Goal: Information Seeking & Learning: Check status

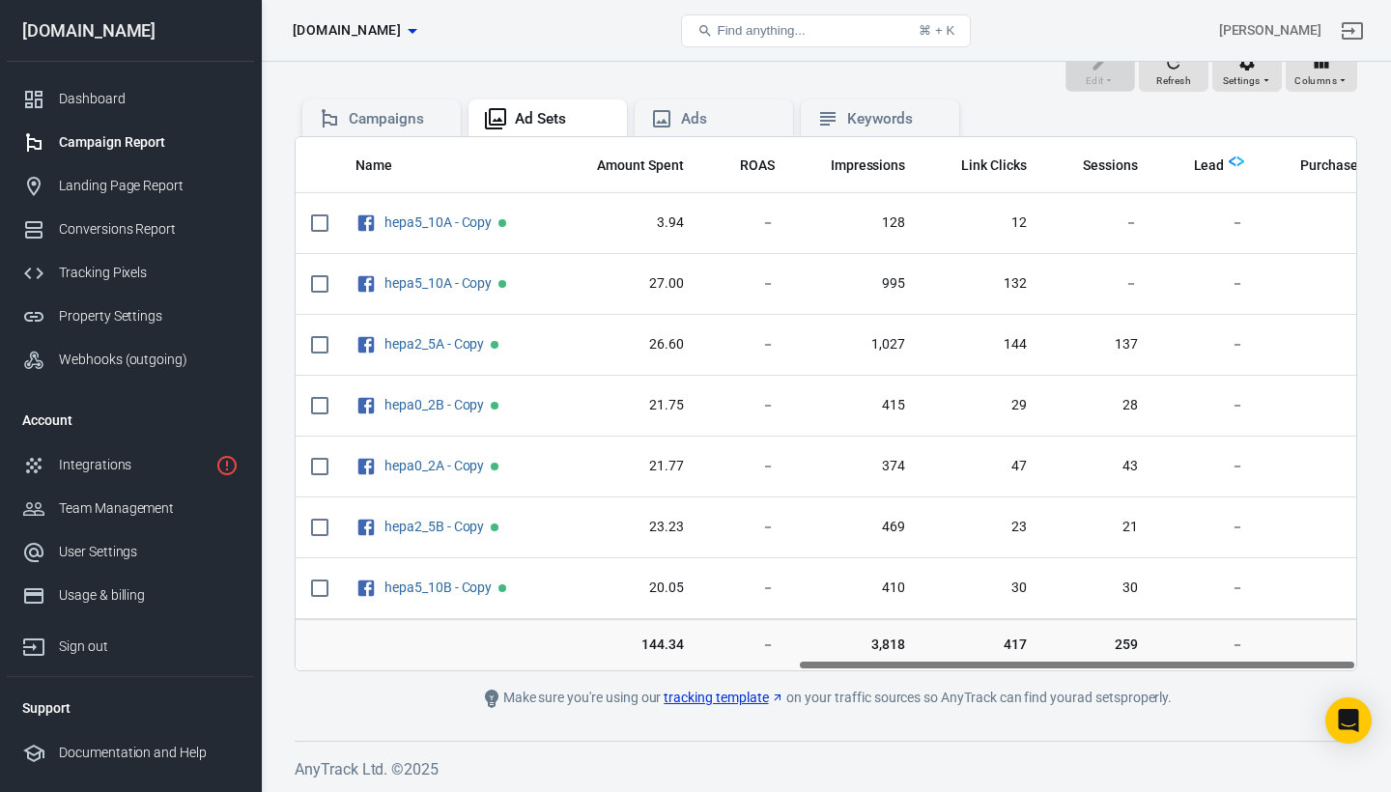
scroll to position [0, 953]
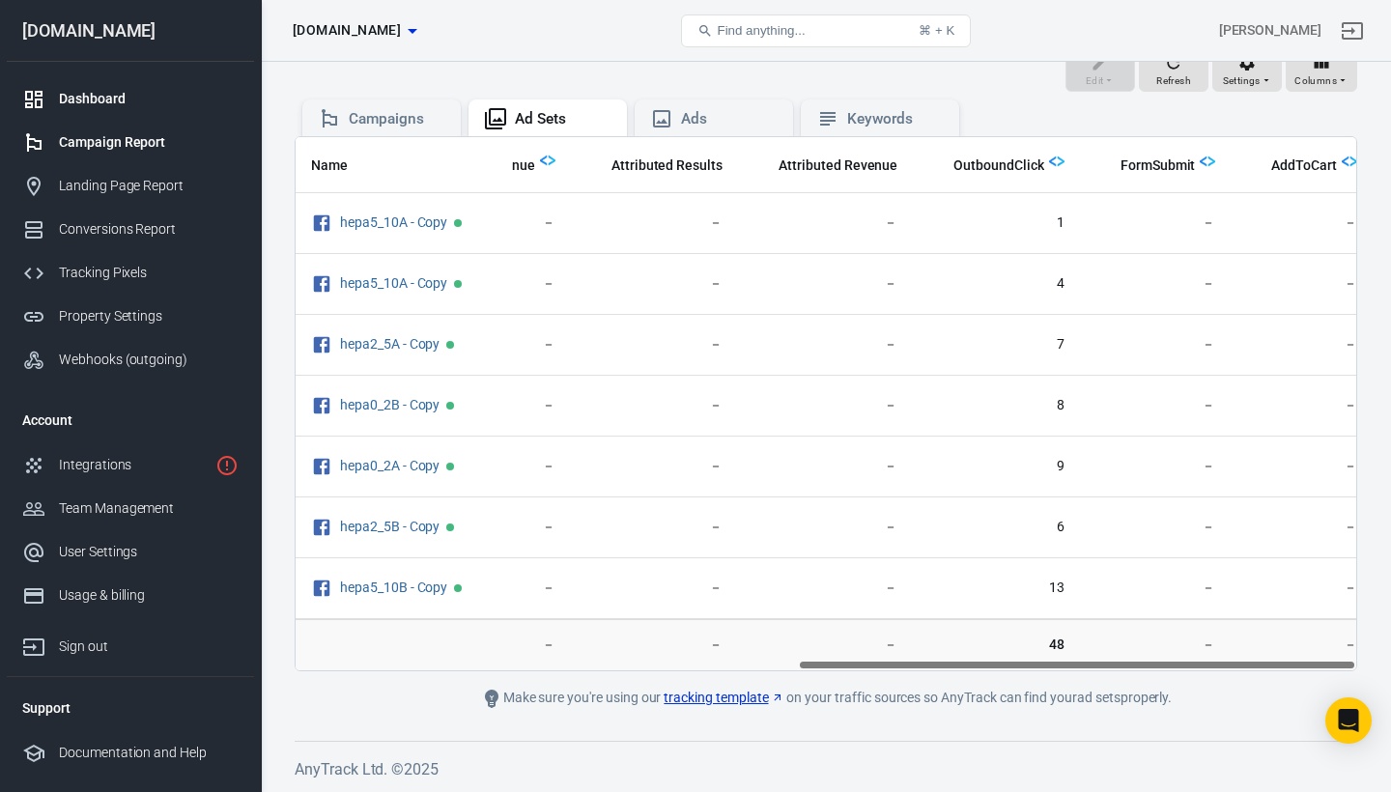
click at [99, 102] on div "Dashboard" at bounding box center [149, 99] width 180 height 20
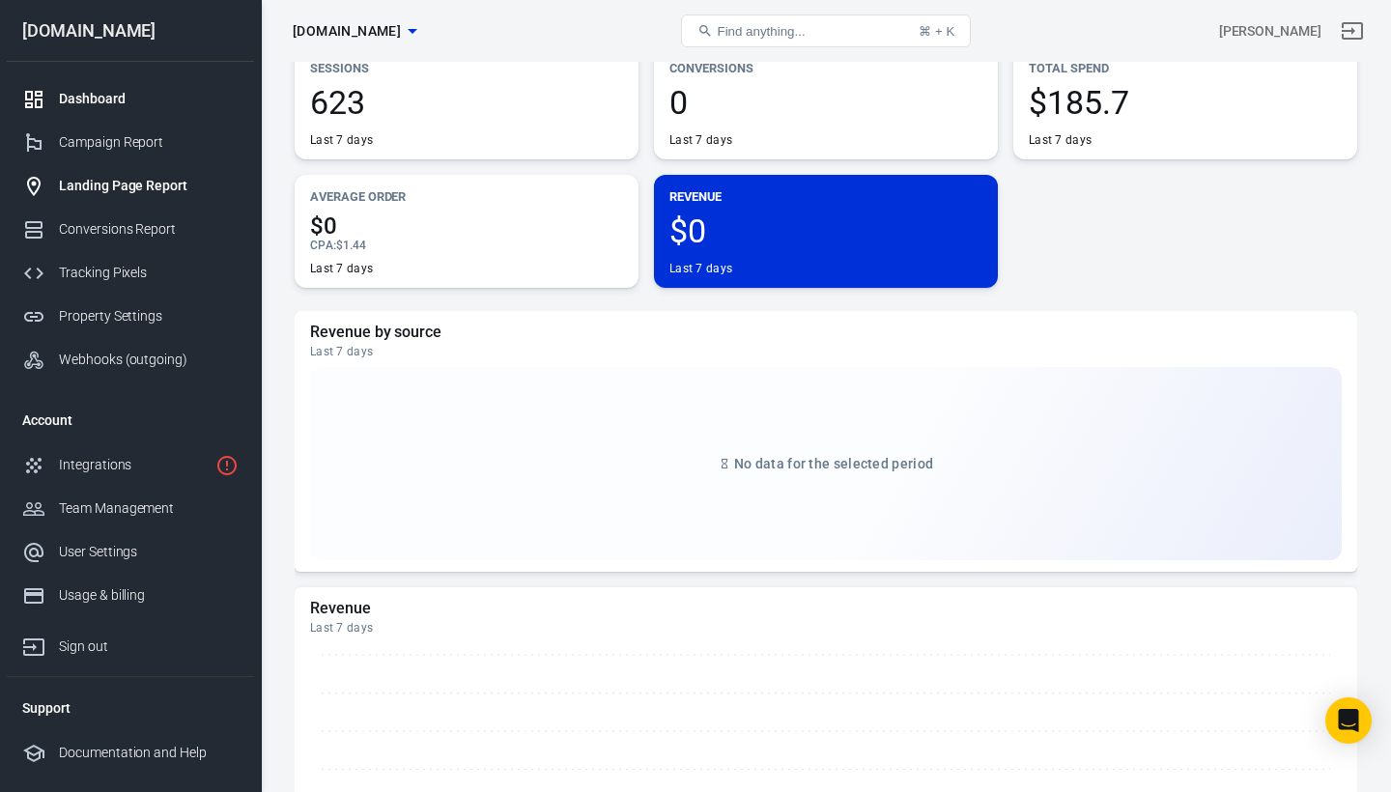
click at [110, 184] on div "Landing Page Report" at bounding box center [149, 186] width 180 height 20
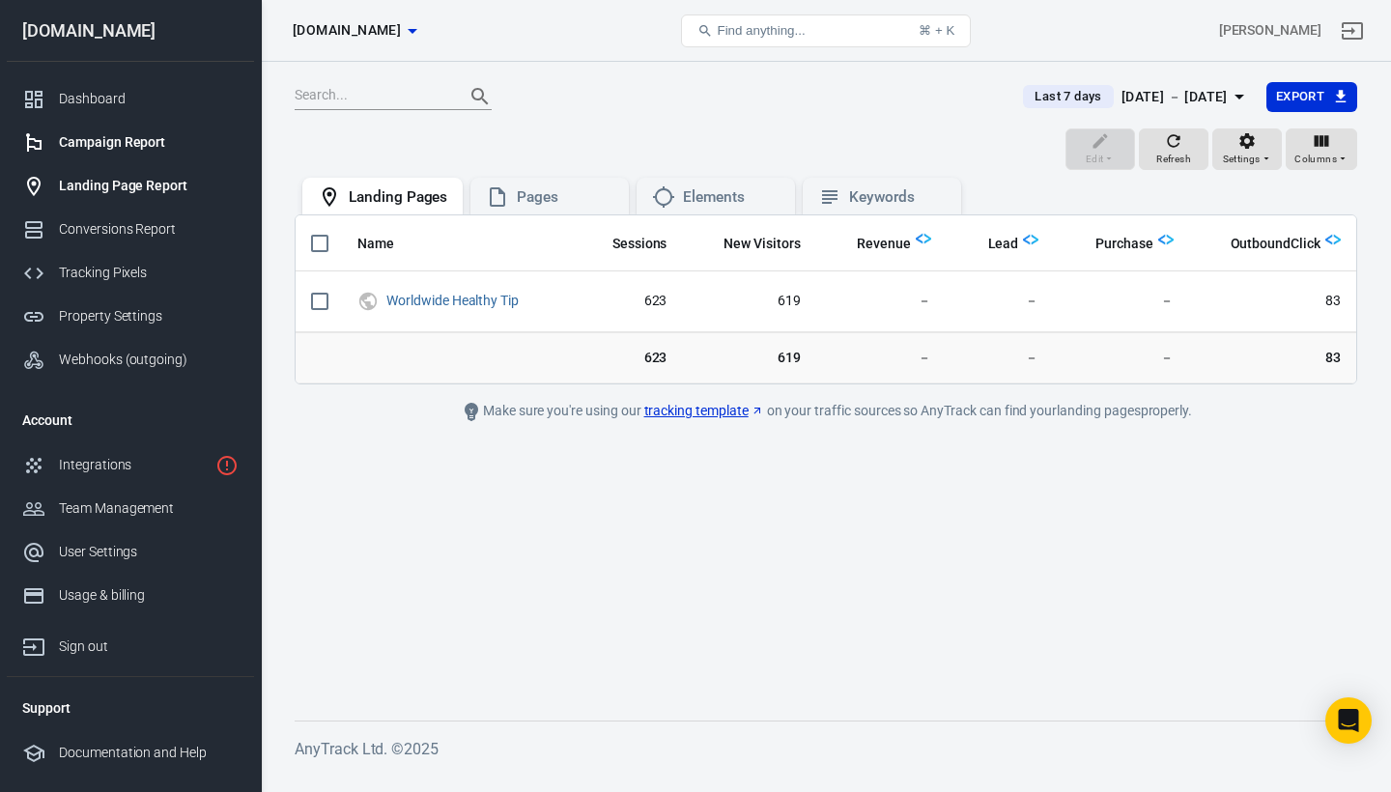
click at [124, 138] on div "Campaign Report" at bounding box center [149, 142] width 180 height 20
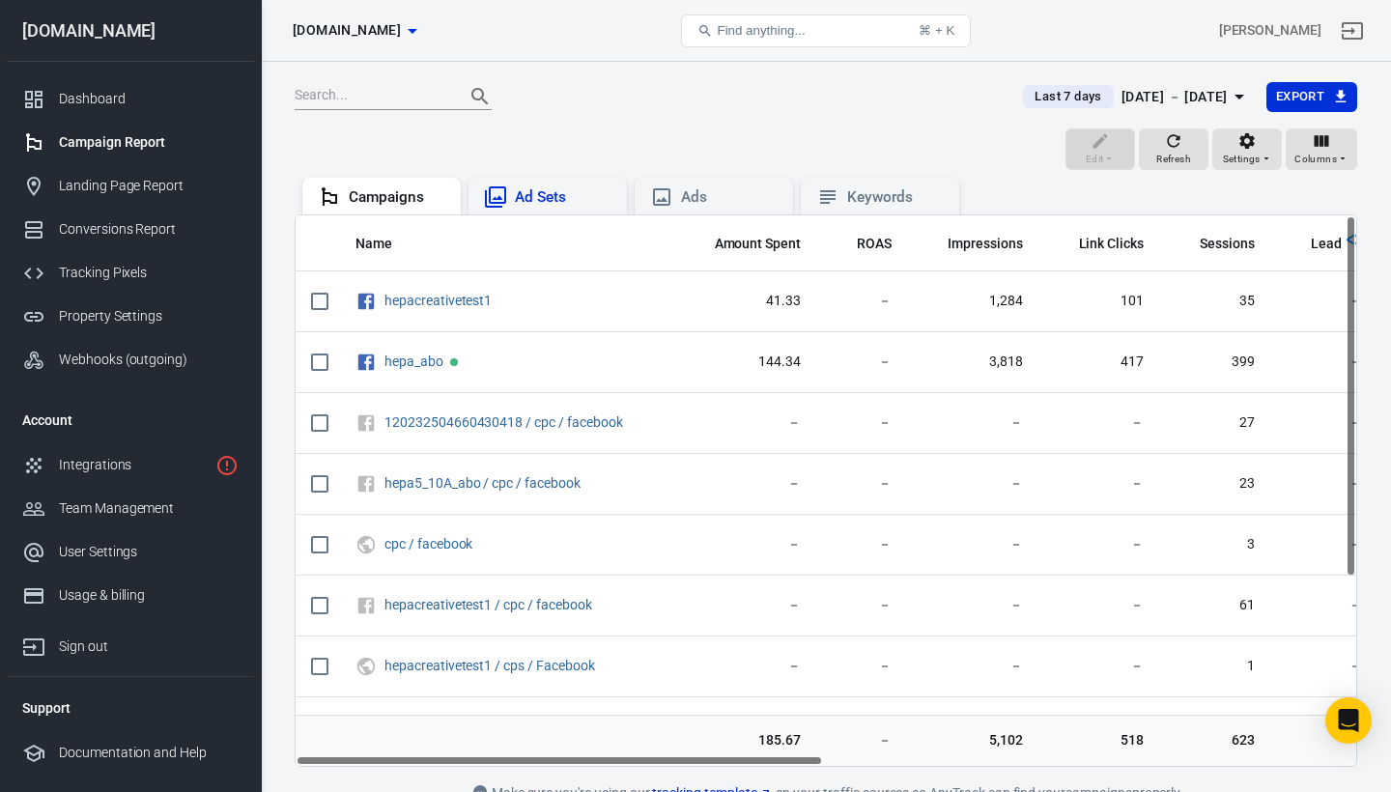
click at [537, 200] on div "Ad Sets" at bounding box center [563, 197] width 97 height 20
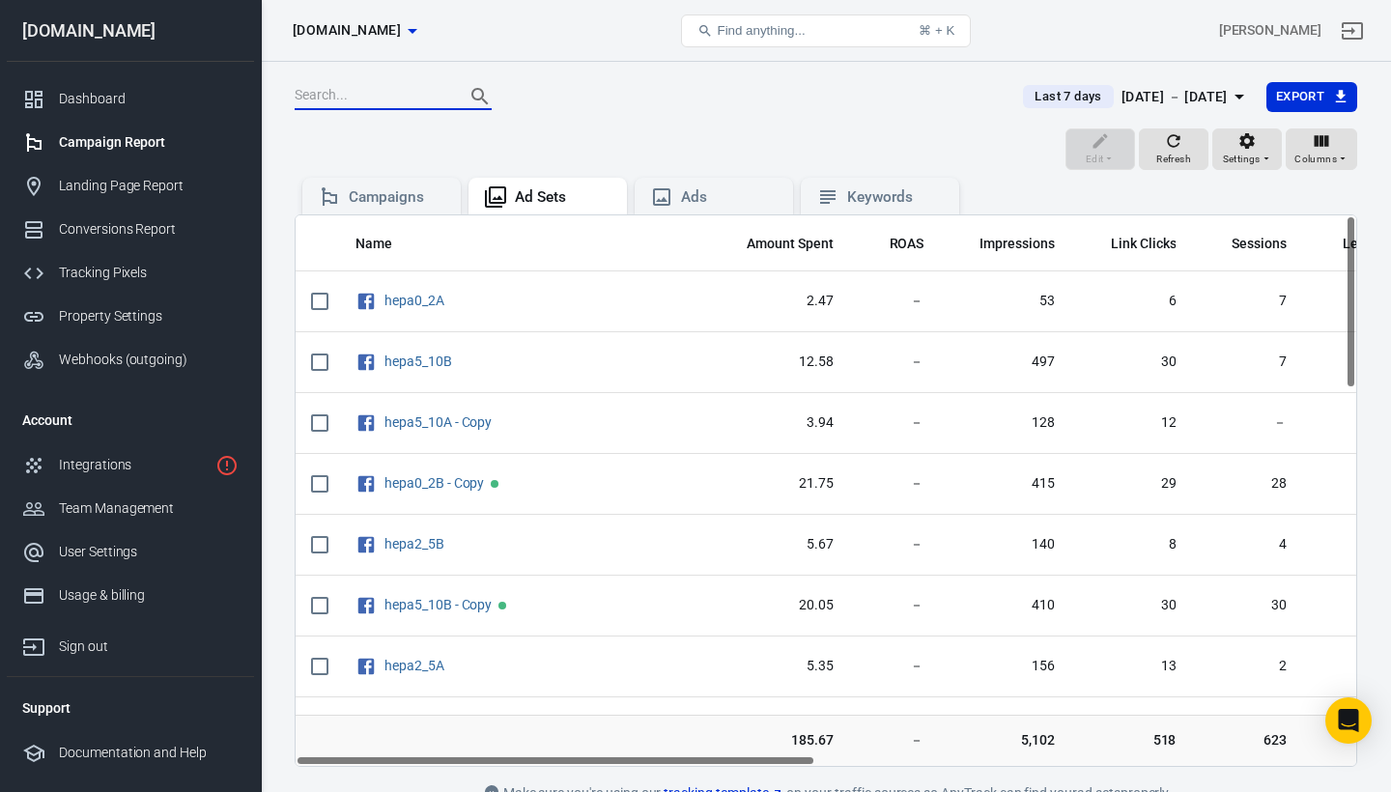
click at [409, 102] on input "text" at bounding box center [372, 96] width 155 height 25
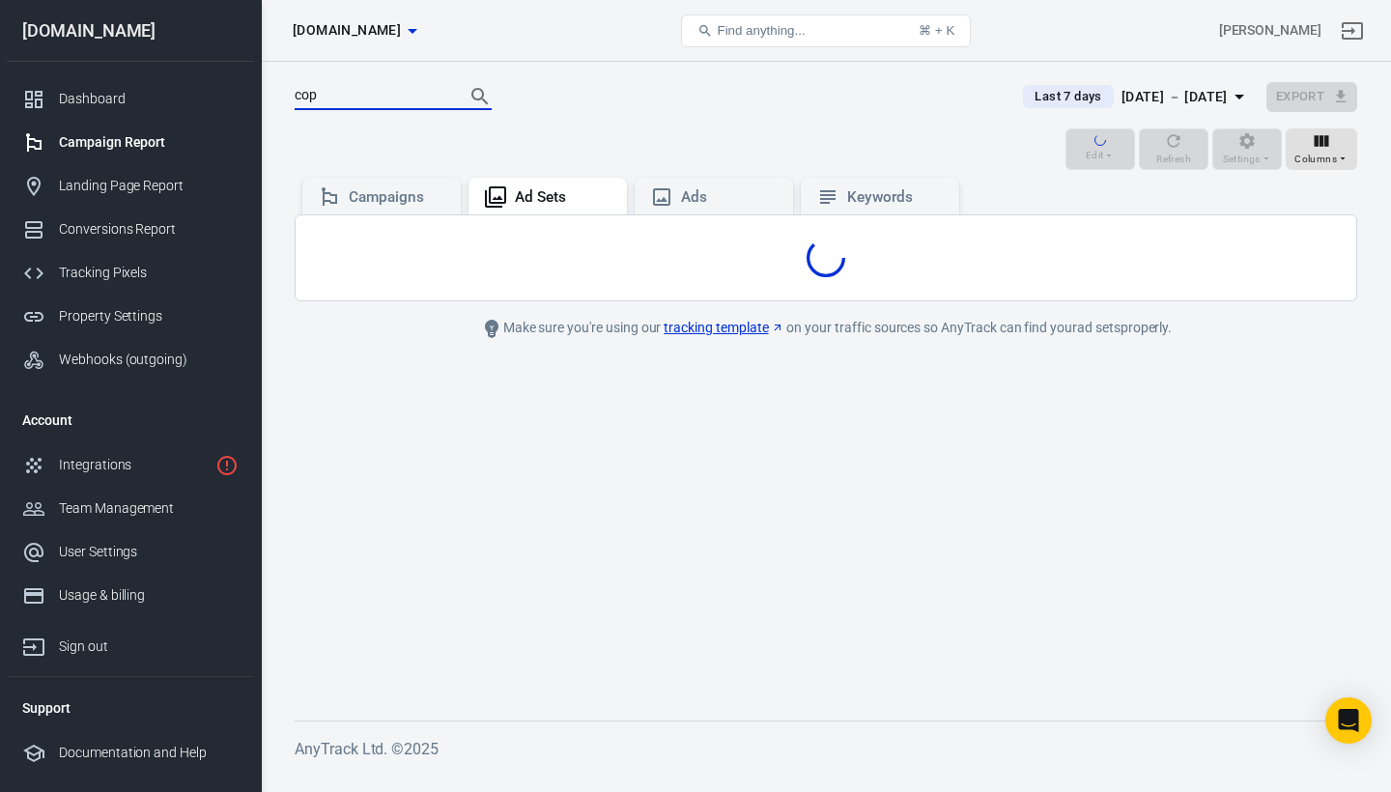
type input "copy"
